Goal: Information Seeking & Learning: Learn about a topic

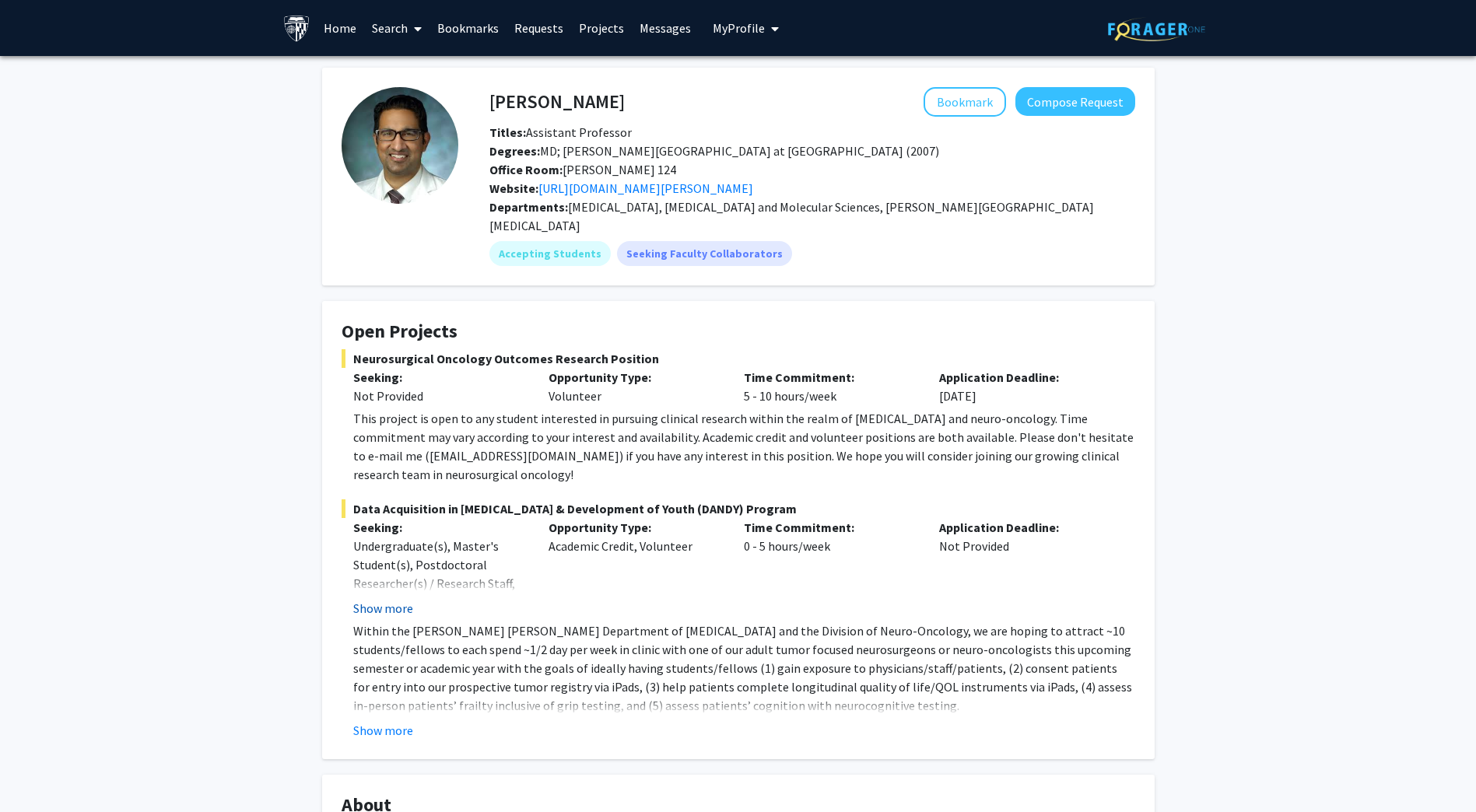
click at [389, 599] on button "Show more" at bounding box center [383, 608] width 60 height 19
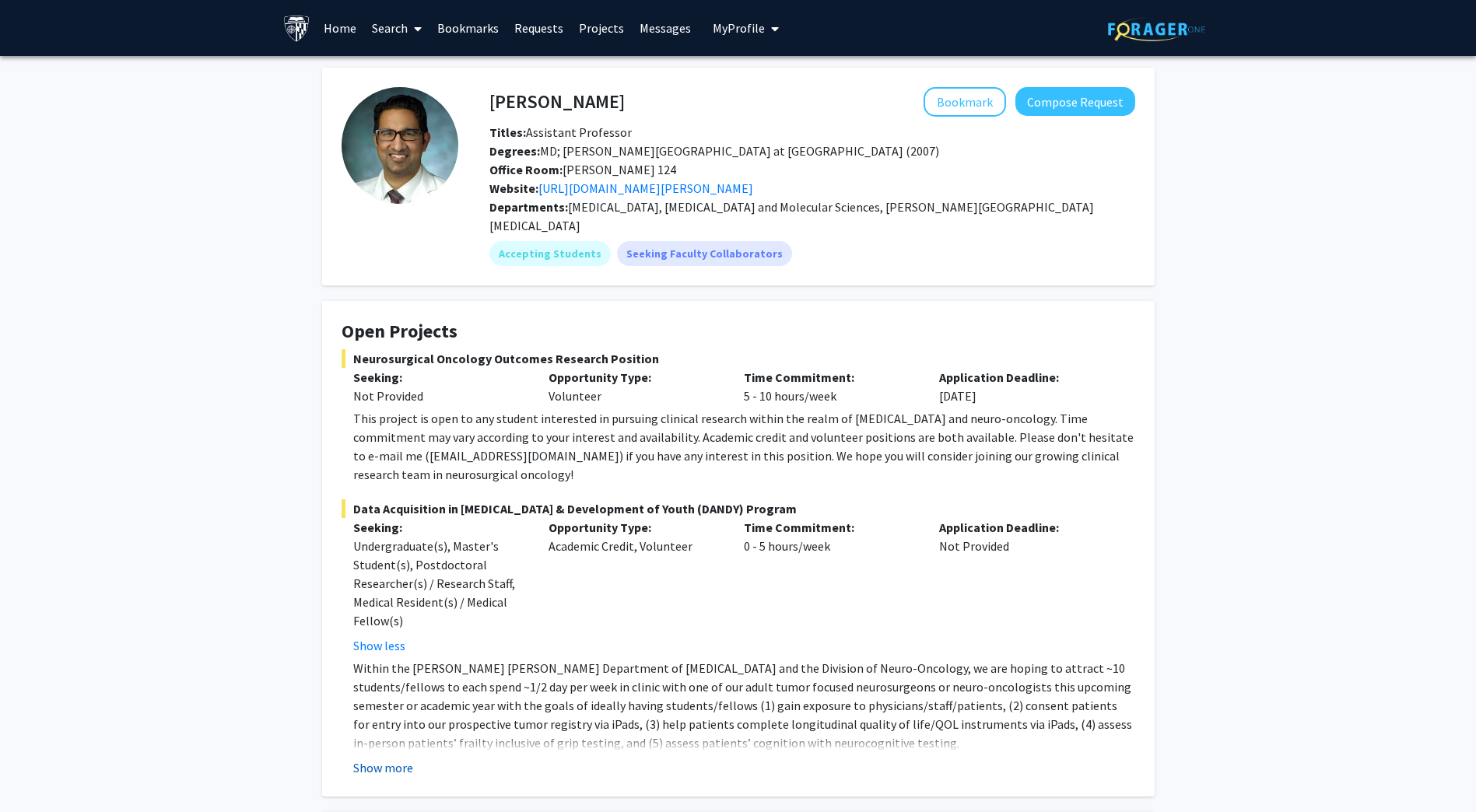
click at [392, 758] on button "Show more" at bounding box center [383, 767] width 60 height 19
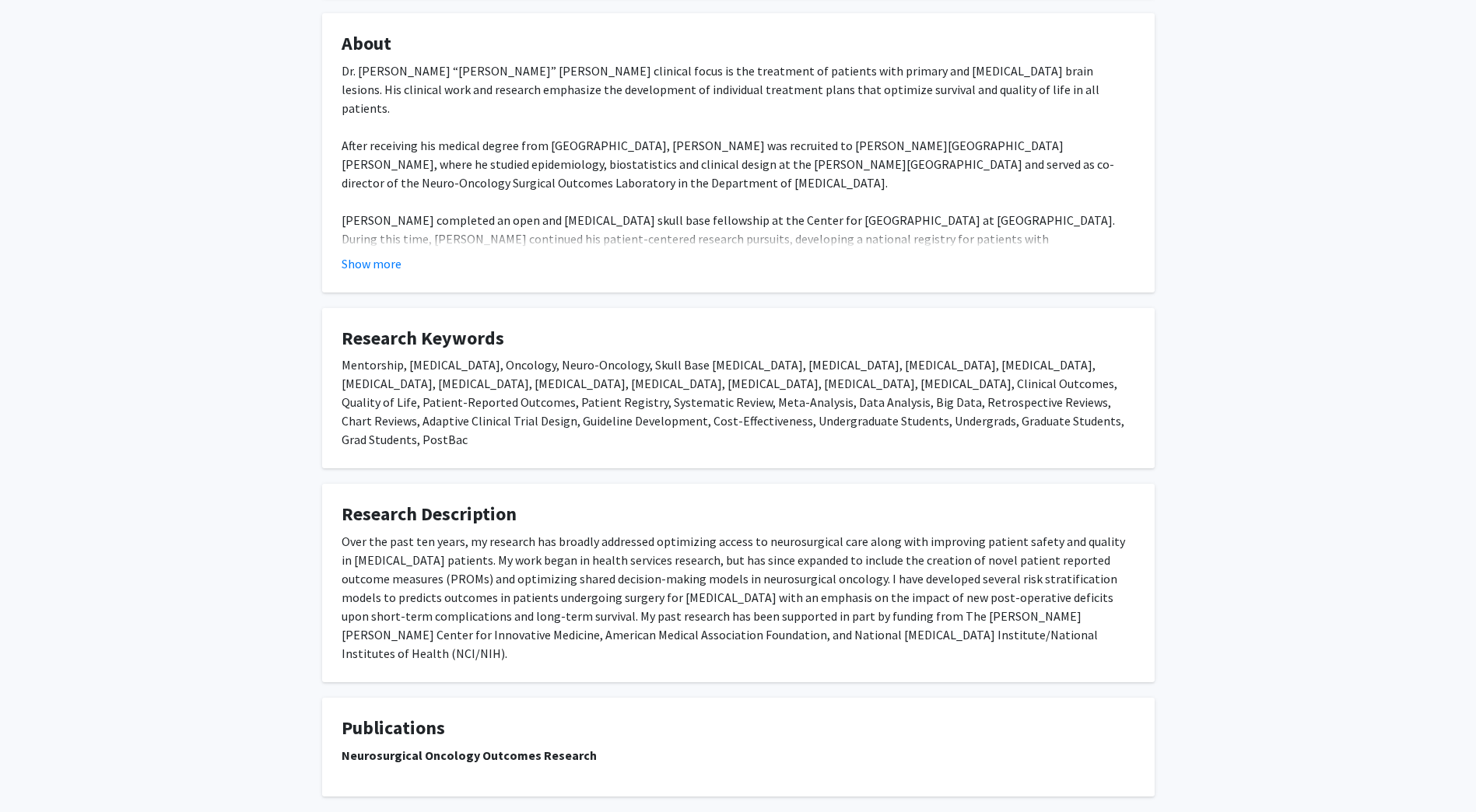
scroll to position [955, 0]
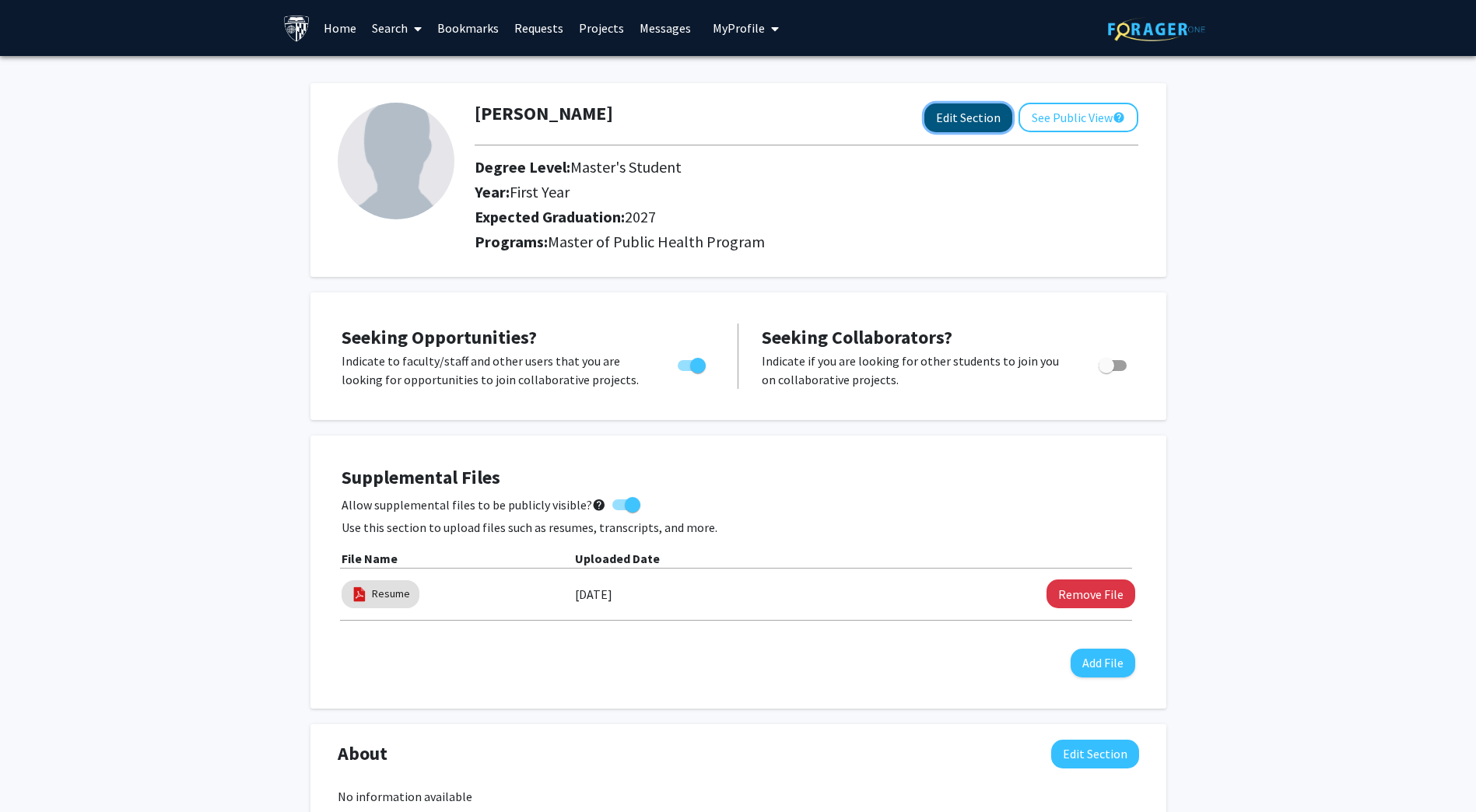
click at [976, 115] on button "Edit Section" at bounding box center [968, 118] width 88 height 29
select select "first_year"
select select "2027"
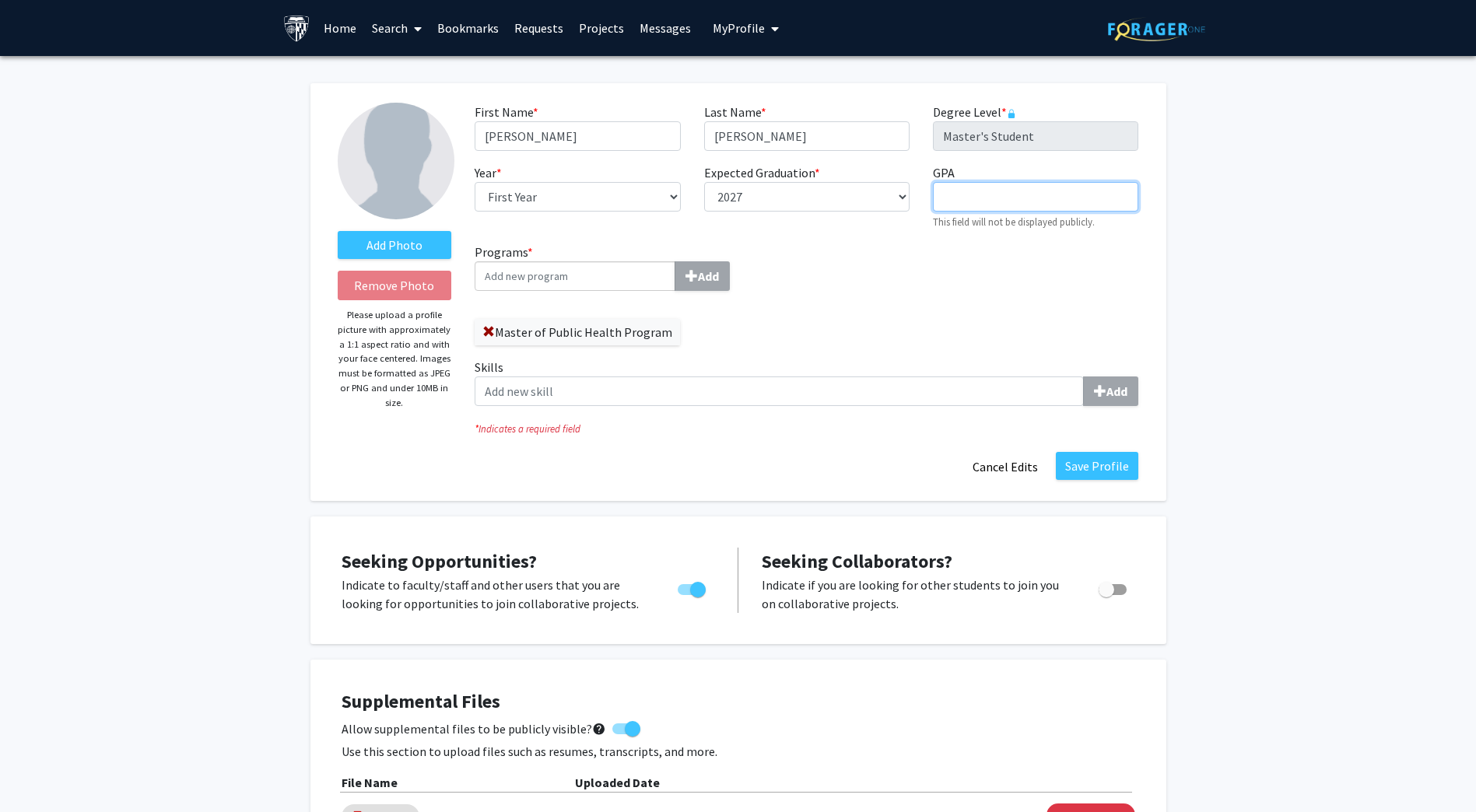
click at [967, 203] on input "GPA required" at bounding box center [1035, 197] width 206 height 30
type input "3.83"
click at [1095, 464] on button "Save Profile" at bounding box center [1096, 466] width 82 height 28
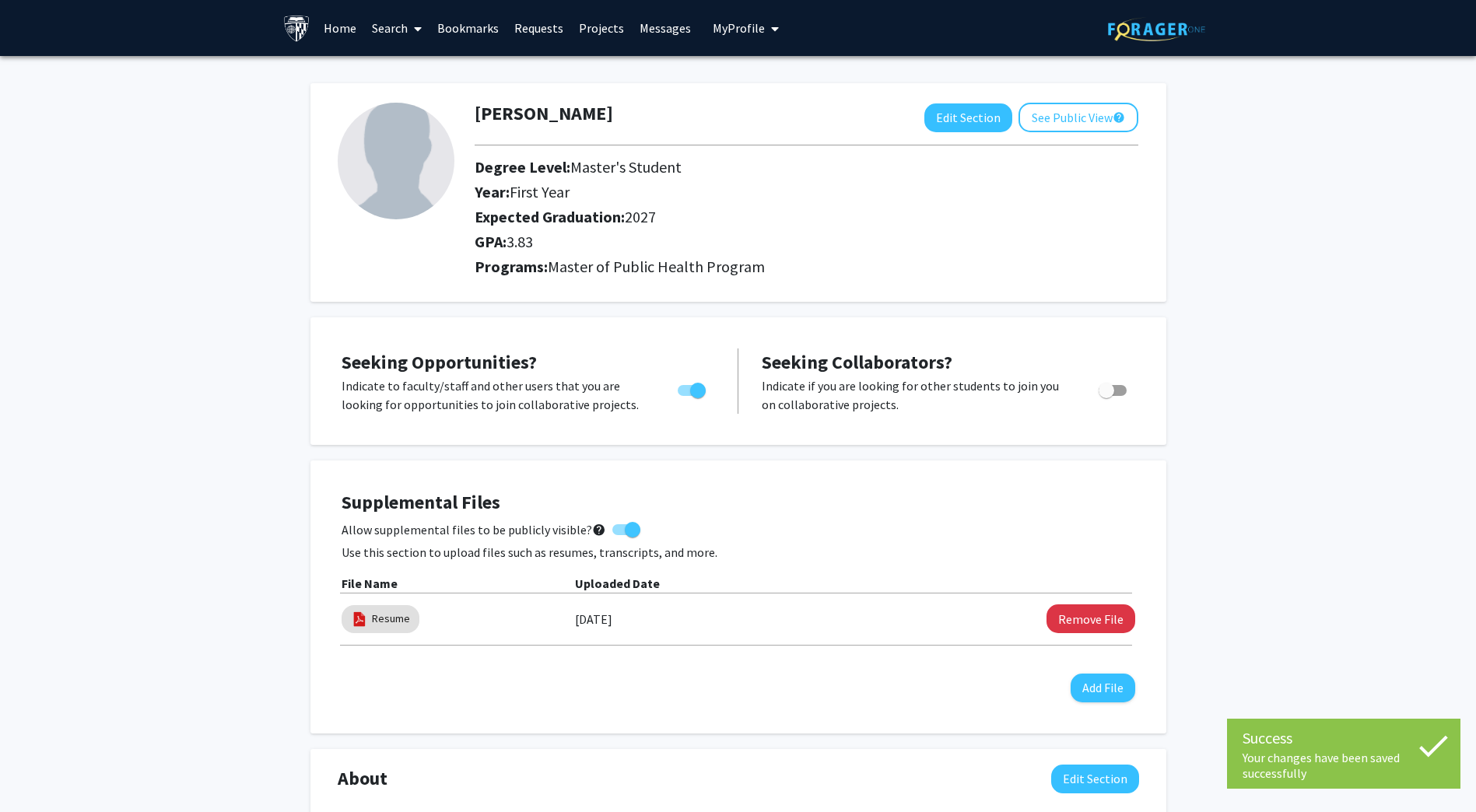
scroll to position [698, 0]
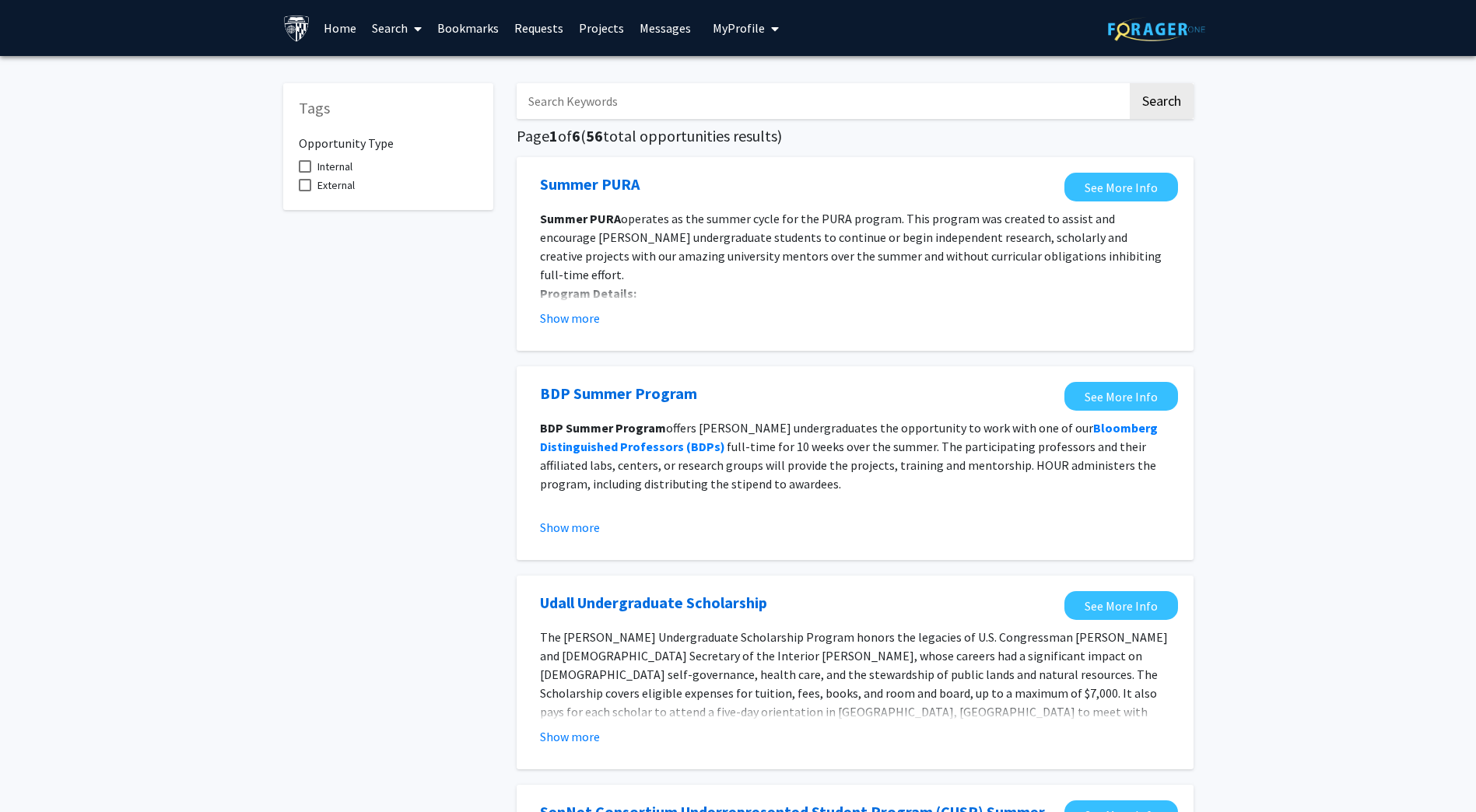
click at [816, 103] on input "Search Keywords" at bounding box center [822, 100] width 611 height 36
click at [1129, 83] on button "Search" at bounding box center [1161, 100] width 64 height 36
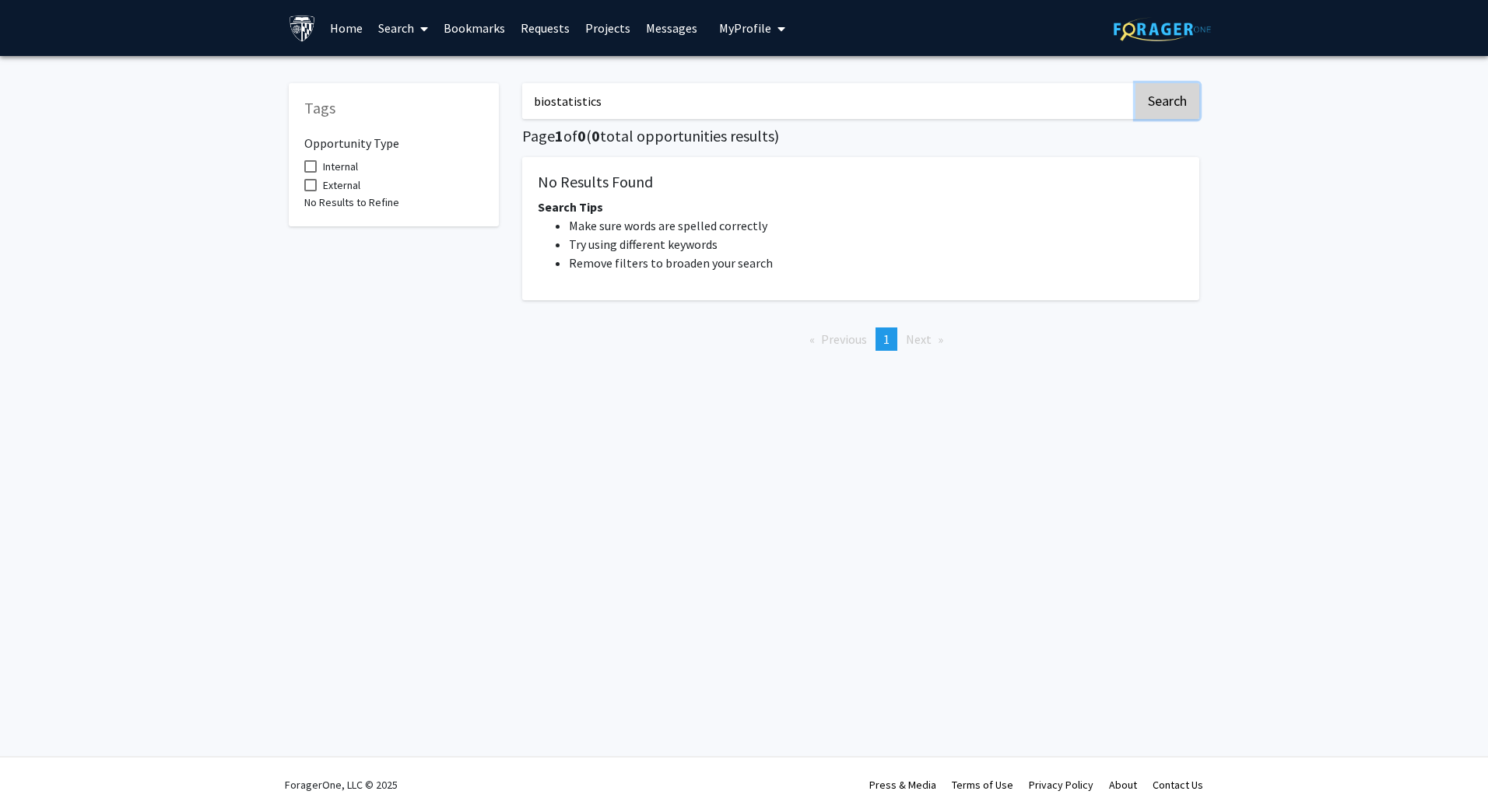
click at [1173, 105] on button "Search" at bounding box center [1167, 100] width 64 height 36
click at [1174, 102] on button "Search" at bounding box center [1167, 100] width 64 height 36
click at [1141, 85] on button "Search" at bounding box center [1167, 100] width 64 height 36
drag, startPoint x: 643, startPoint y: 113, endPoint x: 500, endPoint y: 106, distance: 143.2
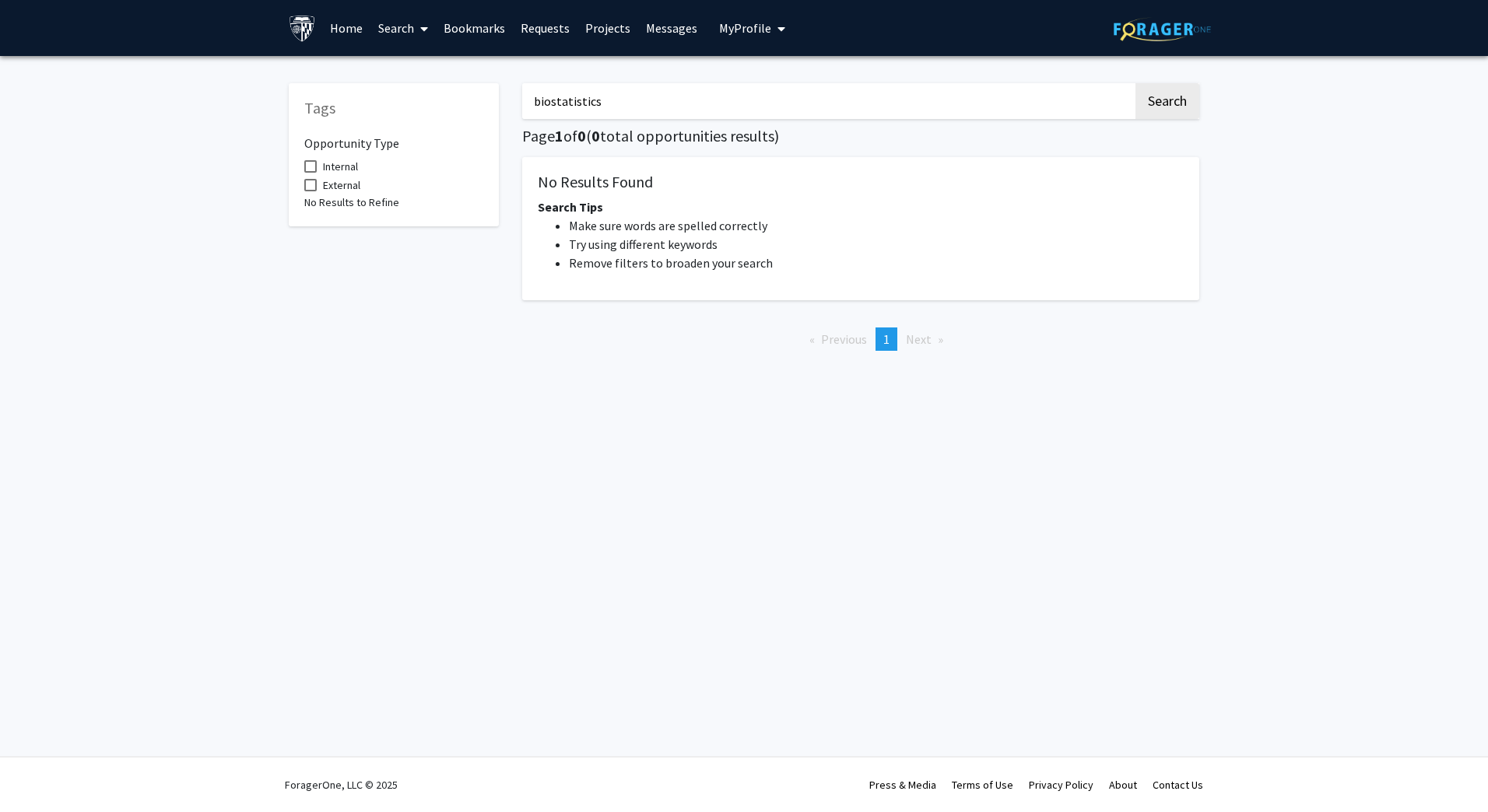
click at [500, 106] on div "Tags Opportunity Type Internal External No Results to Refine biostatistics Sear…" at bounding box center [744, 216] width 934 height 295
click at [1135, 83] on button "Search" at bounding box center [1167, 100] width 64 height 36
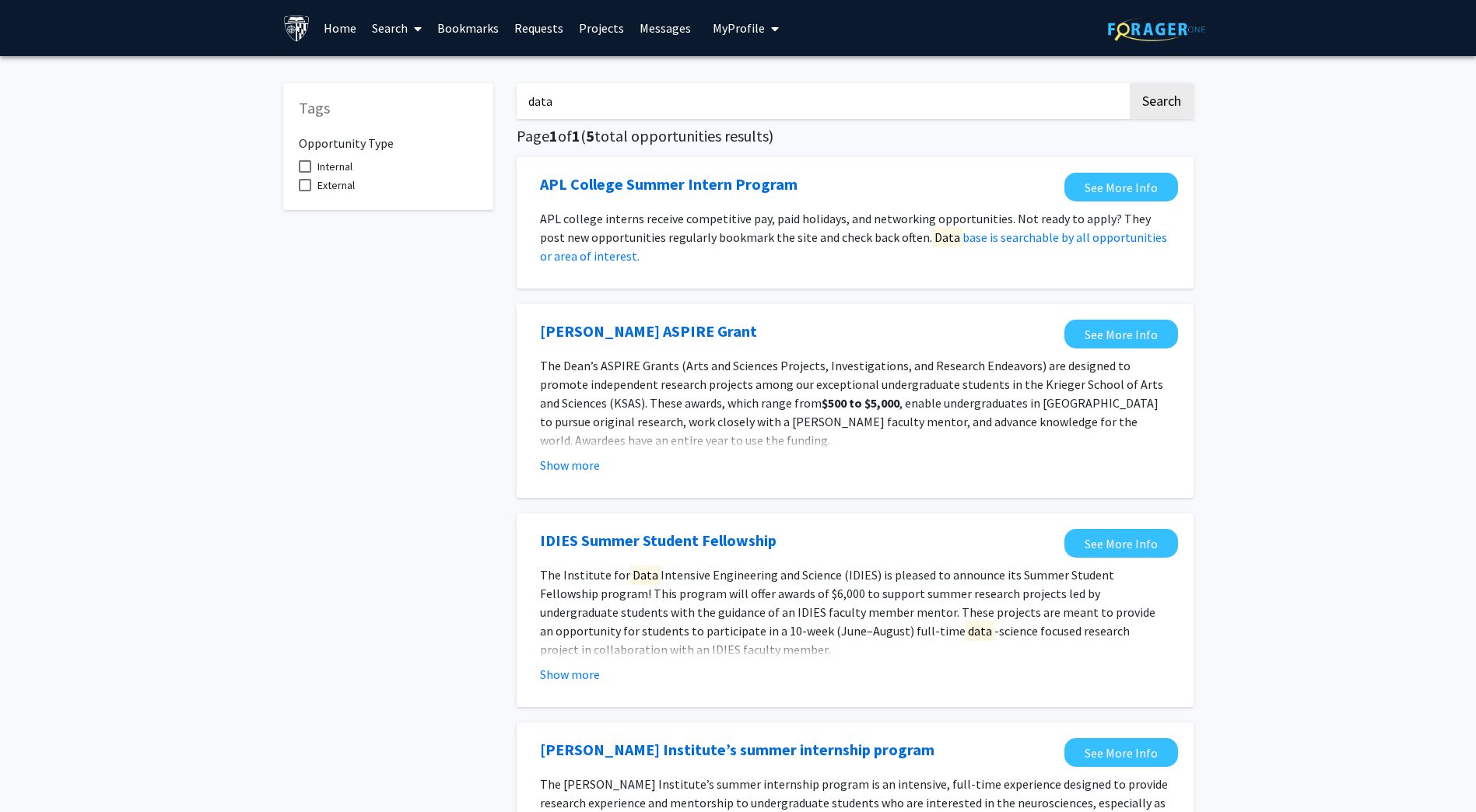
click at [668, 100] on input "data" at bounding box center [822, 100] width 611 height 36
click at [1129, 83] on button "Search" at bounding box center [1161, 100] width 64 height 36
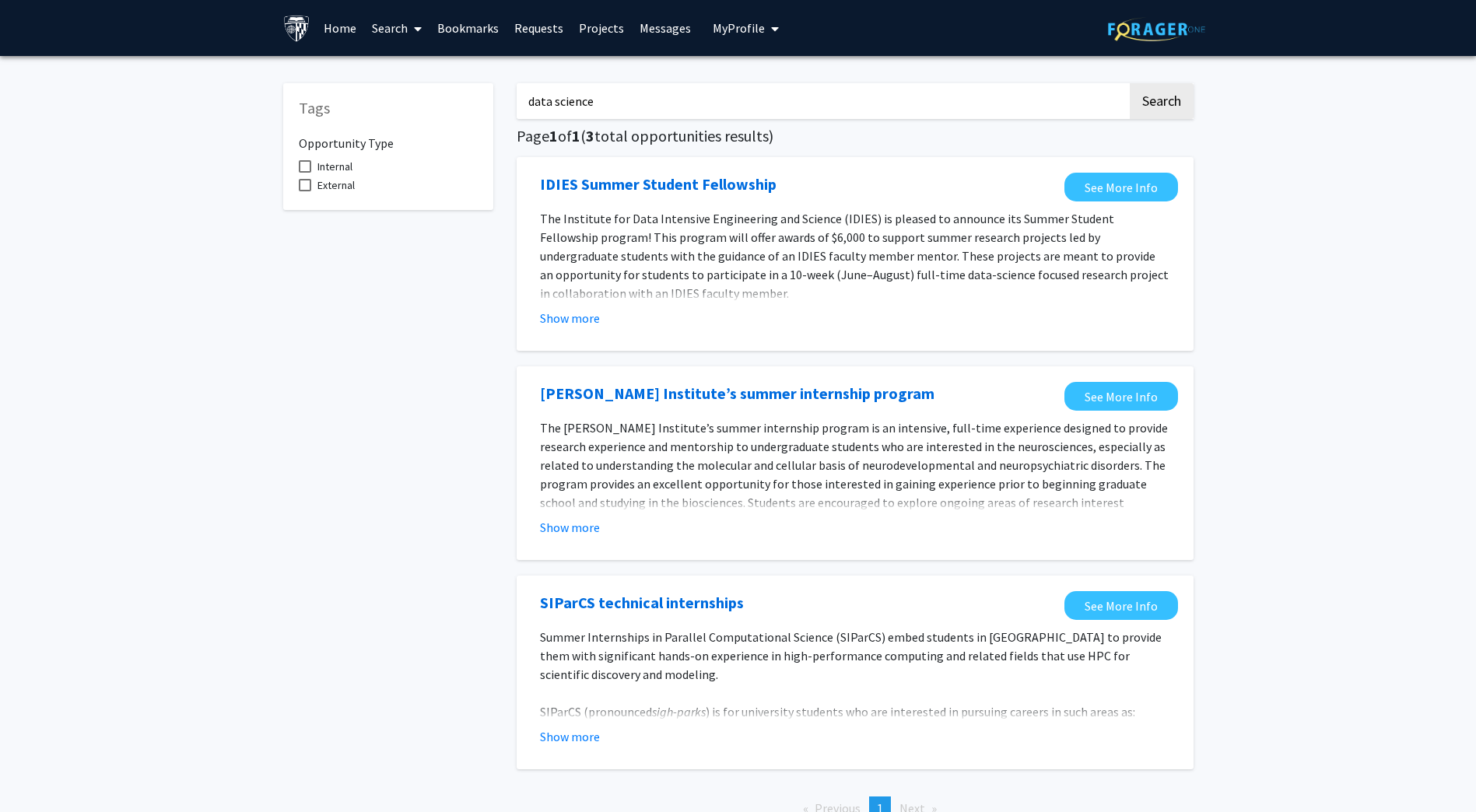
drag, startPoint x: 606, startPoint y: 106, endPoint x: 519, endPoint y: 110, distance: 87.1
click at [519, 110] on input "data science" at bounding box center [822, 100] width 611 height 36
click at [1129, 83] on button "Search" at bounding box center [1161, 100] width 64 height 36
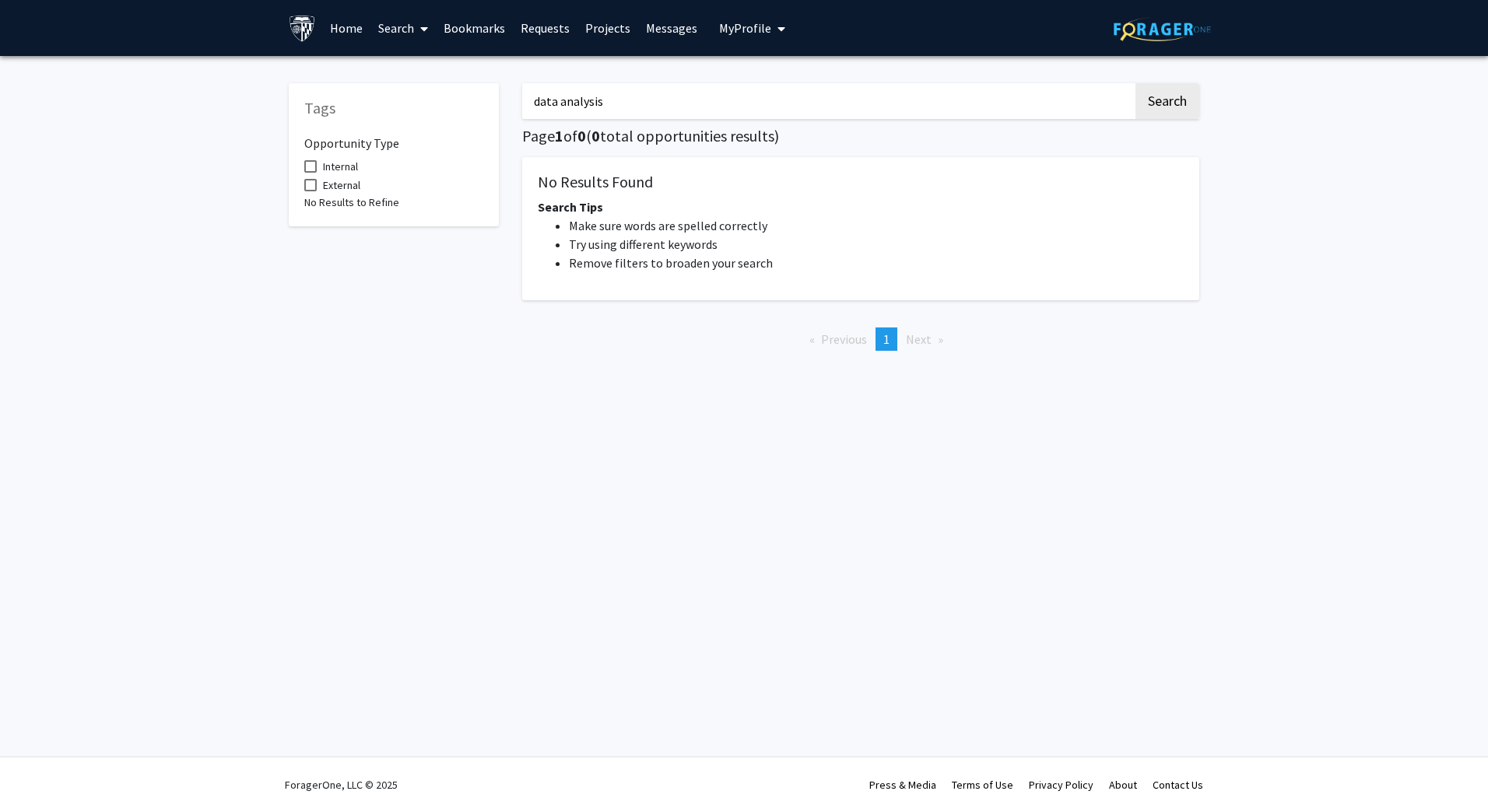
drag, startPoint x: 629, startPoint y: 108, endPoint x: 561, endPoint y: 109, distance: 68.0
click at [561, 109] on input "data analysis" at bounding box center [827, 100] width 611 height 36
type input "data"
click at [1135, 83] on button "Search" at bounding box center [1167, 100] width 64 height 36
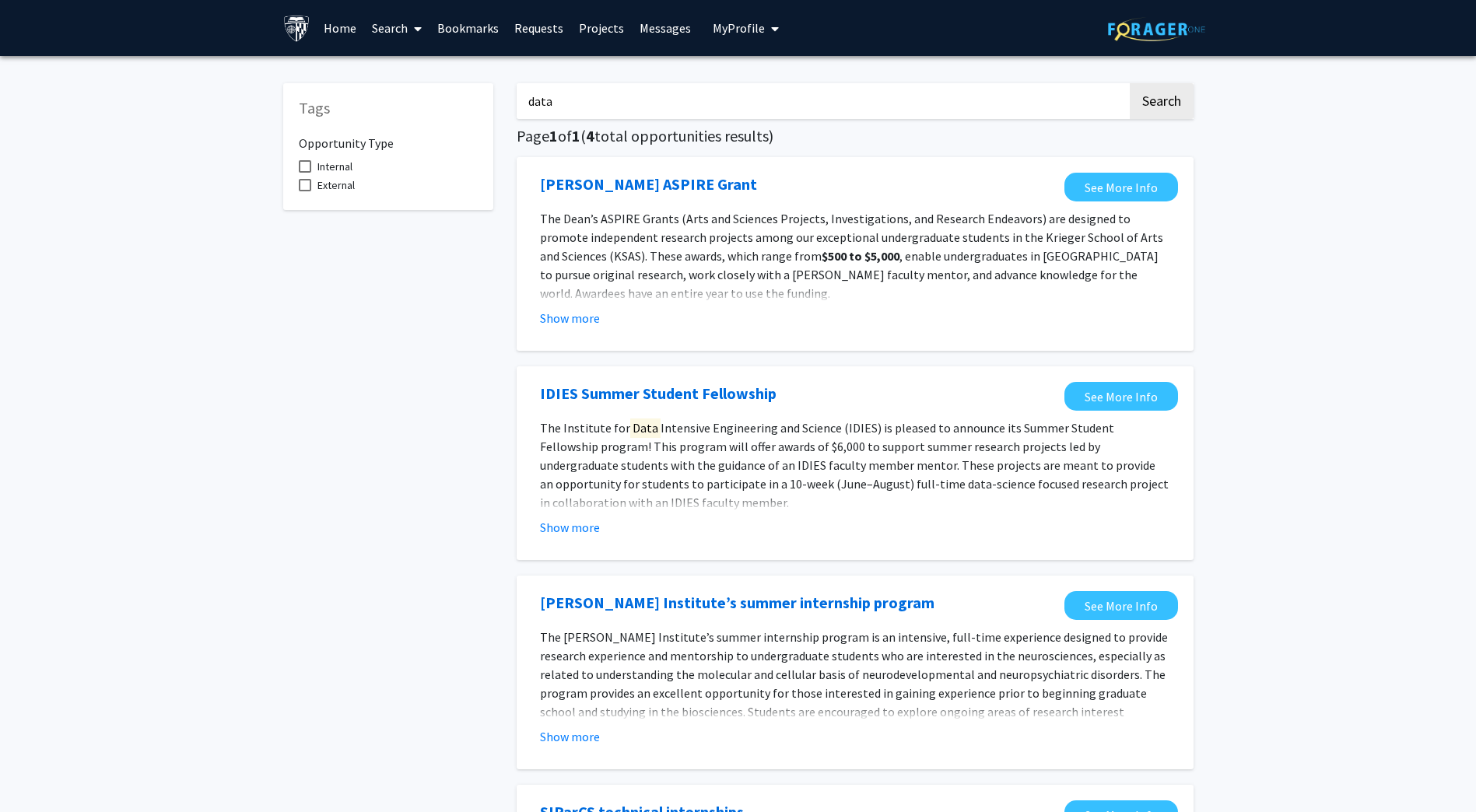
scroll to position [311, 0]
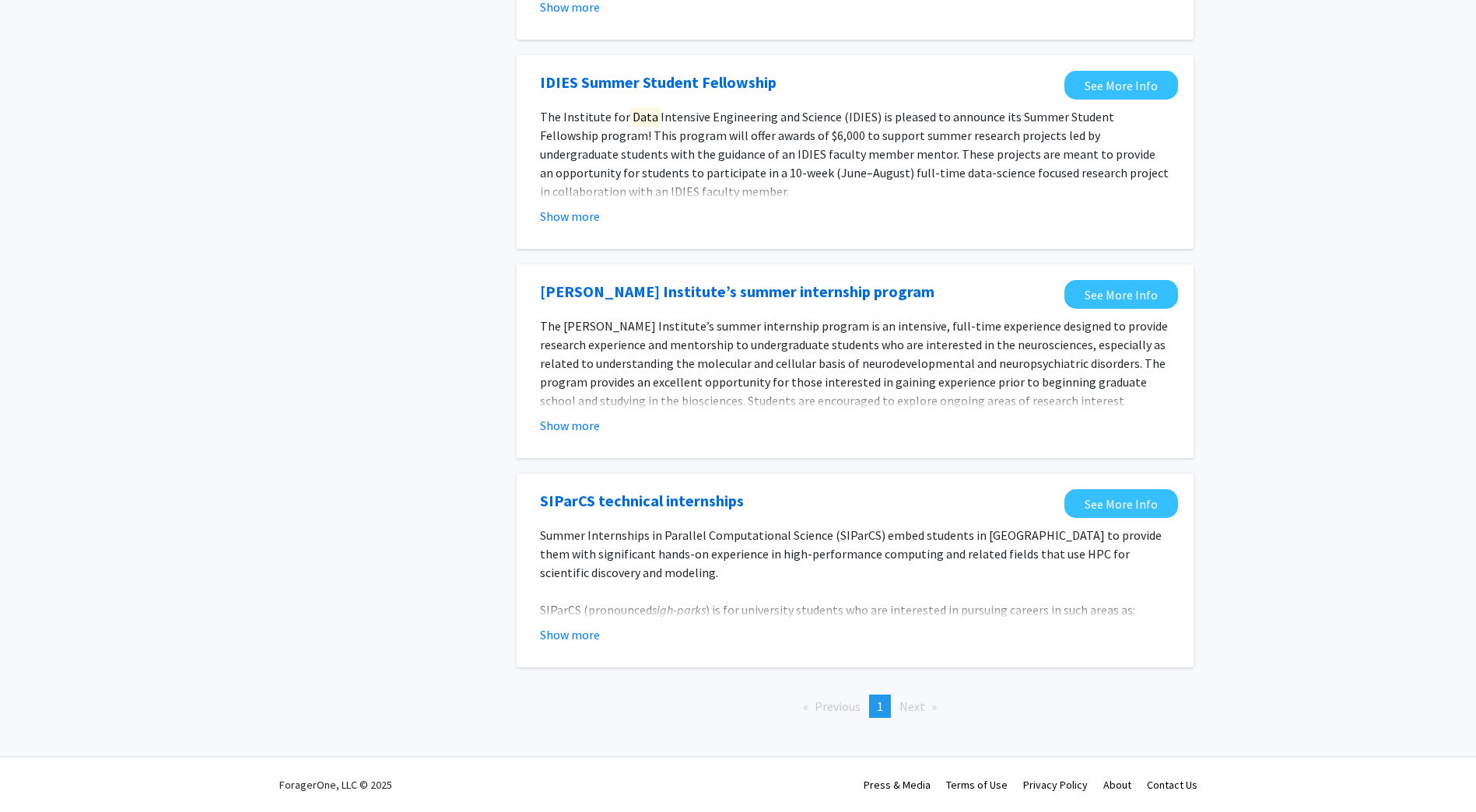
click at [911, 703] on span "Next page" at bounding box center [912, 706] width 26 height 16
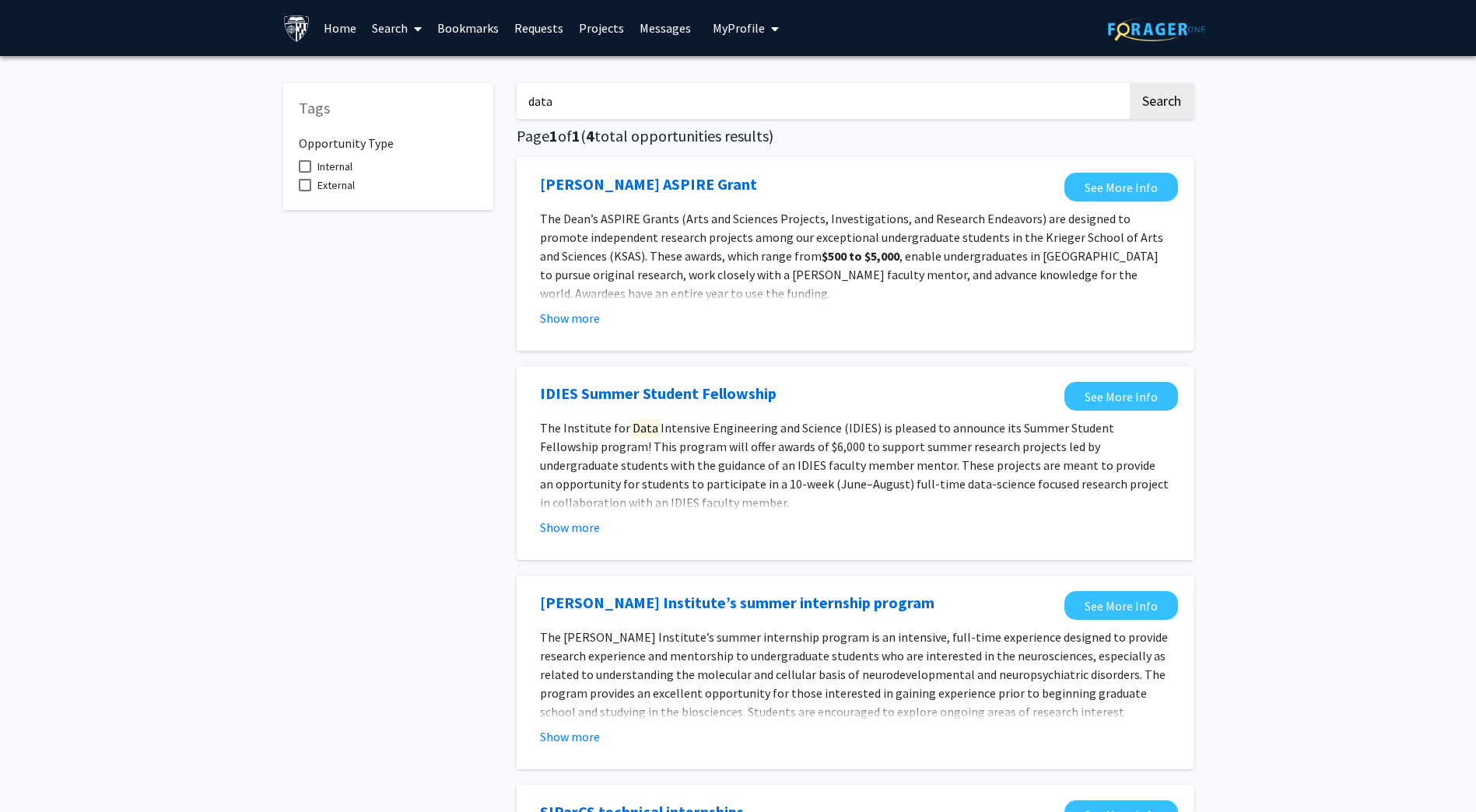
drag, startPoint x: 572, startPoint y: 98, endPoint x: 508, endPoint y: 102, distance: 64.1
click at [508, 102] on div "data Search Page 1 of 1 ( 4 total opportunities results) Dean’s ASPIRE Grant Se…" at bounding box center [855, 555] width 700 height 974
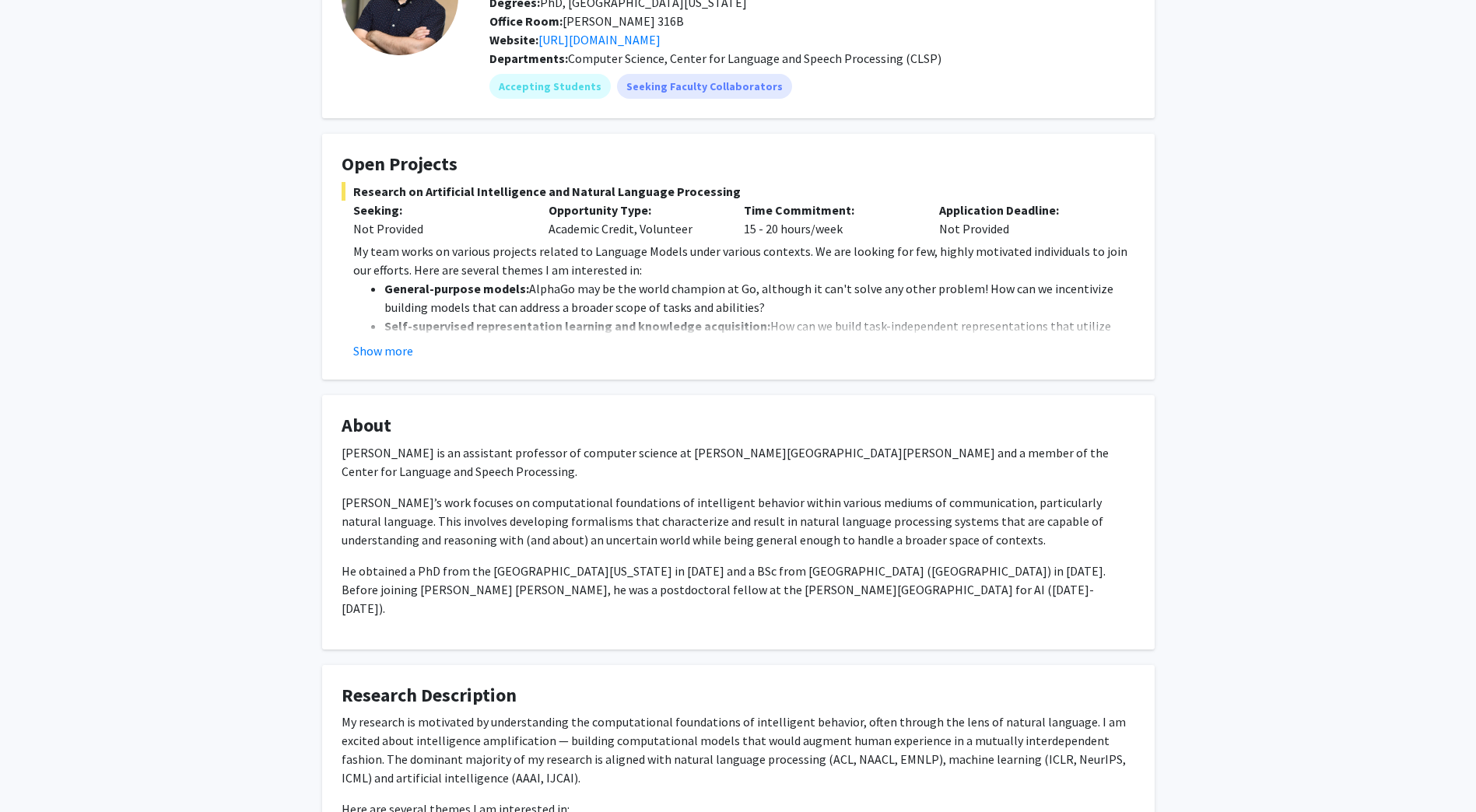
scroll to position [150, 0]
click at [392, 348] on button "Show more" at bounding box center [383, 349] width 60 height 19
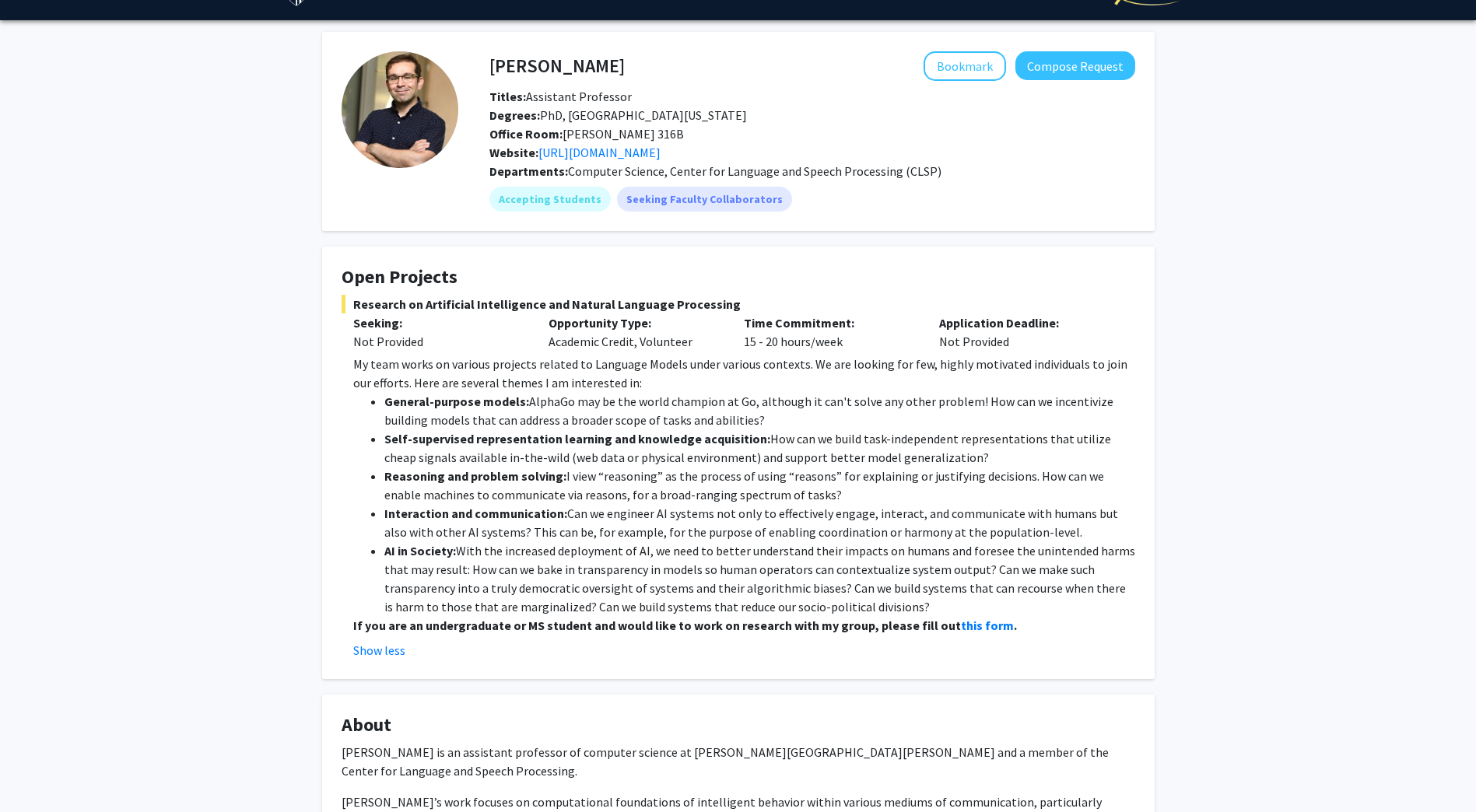
scroll to position [0, 0]
